Goal: Information Seeking & Learning: Learn about a topic

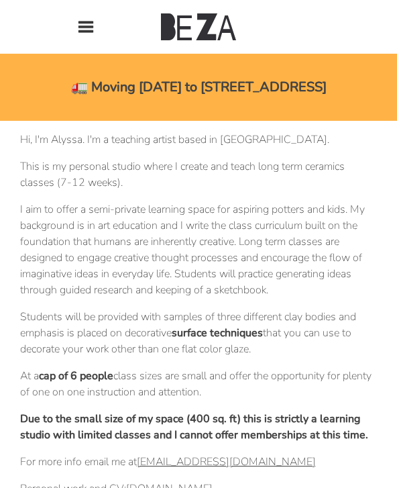
click at [82, 34] on img at bounding box center [86, 27] width 16 height 16
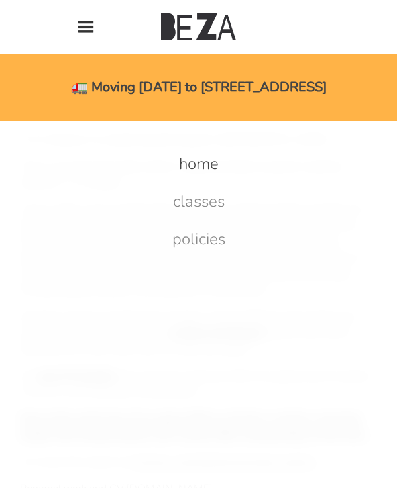
click at [205, 207] on link "classes" at bounding box center [199, 200] width 78 height 21
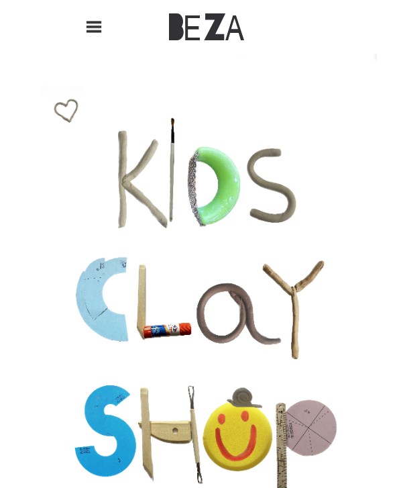
click at [202, 34] on img at bounding box center [206, 26] width 75 height 27
click at [168, 170] on img at bounding box center [198, 334] width 357 height 561
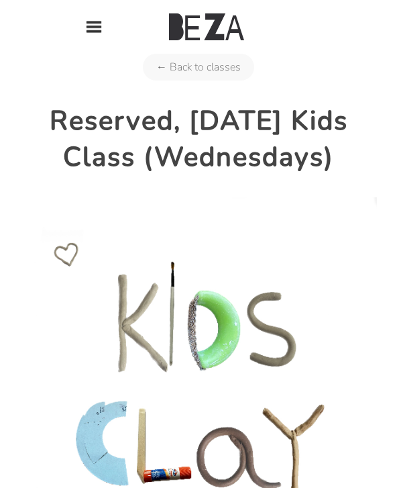
click at [211, 74] on link "← Back to classes" at bounding box center [198, 67] width 111 height 27
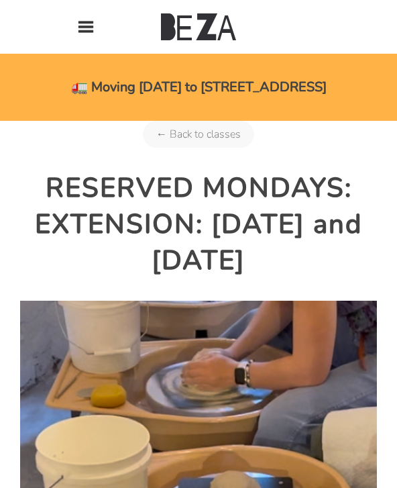
click at [227, 134] on link "← Back to classes" at bounding box center [198, 134] width 111 height 27
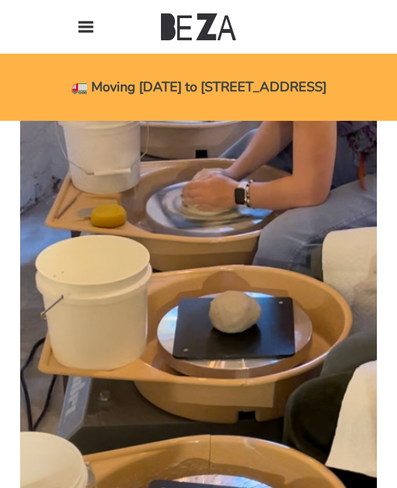
click at [180, 28] on img at bounding box center [198, 26] width 75 height 27
click at [93, 27] on img at bounding box center [86, 27] width 16 height 16
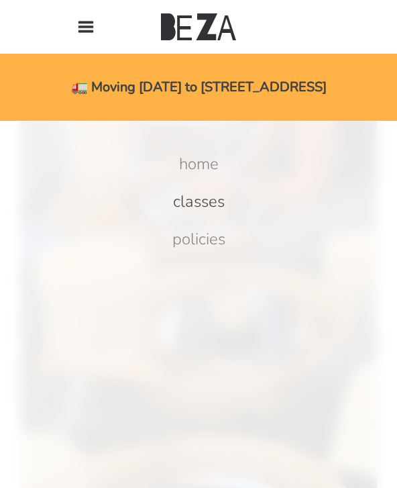
click at [206, 161] on link "home" at bounding box center [199, 163] width 66 height 21
